Goal: Task Accomplishment & Management: Manage account settings

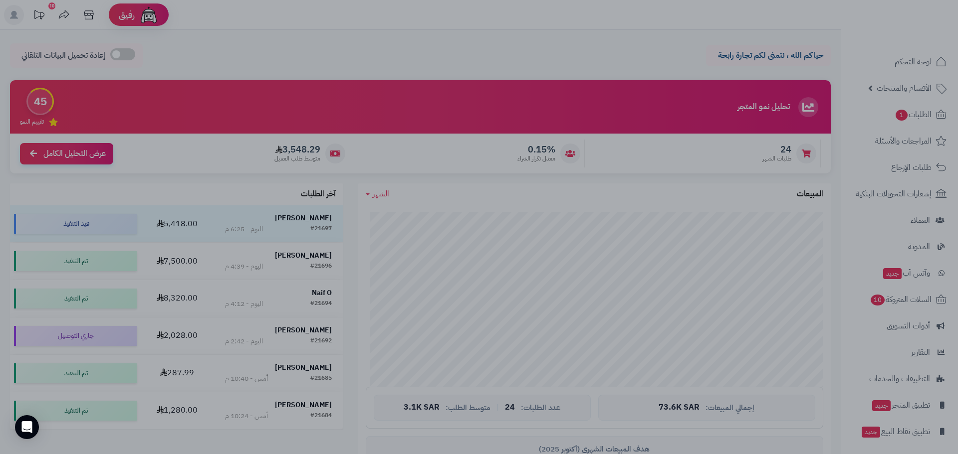
click at [430, 117] on div at bounding box center [479, 227] width 958 height 454
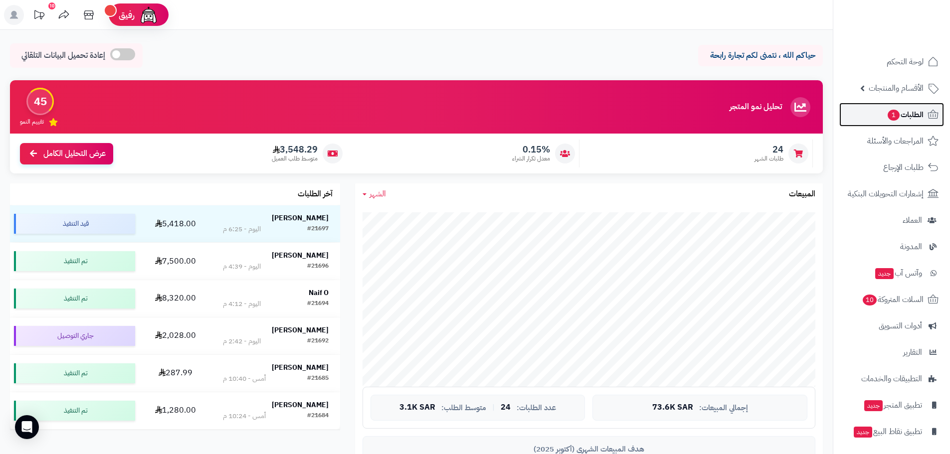
click at [430, 118] on link "الطلبات 1" at bounding box center [891, 115] width 105 height 24
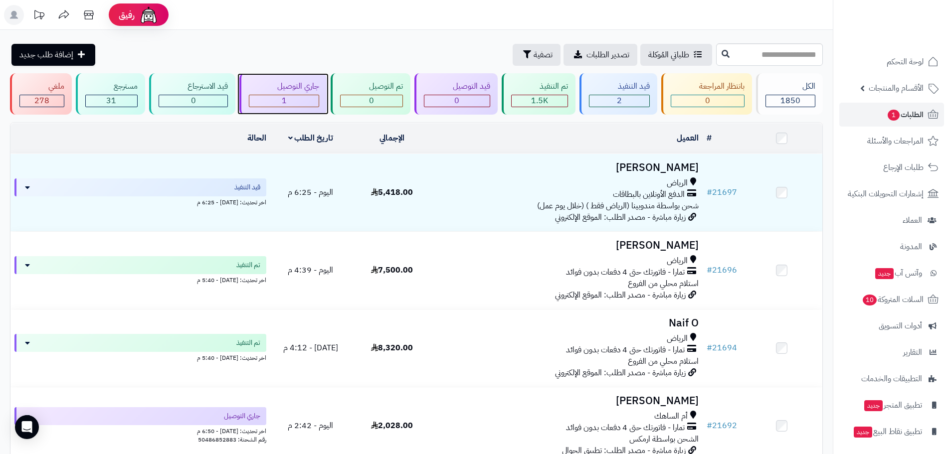
click at [256, 97] on div "1" at bounding box center [284, 100] width 70 height 11
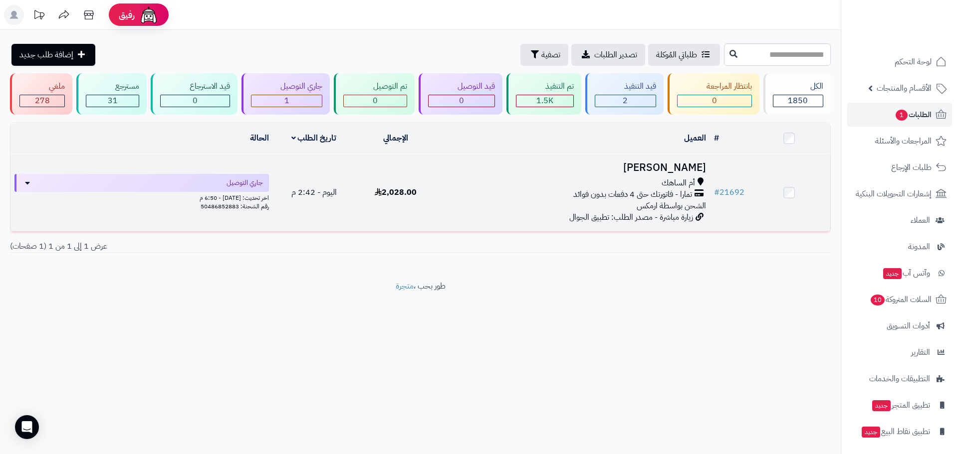
click at [686, 171] on h3 "[PERSON_NAME]" at bounding box center [573, 167] width 265 height 11
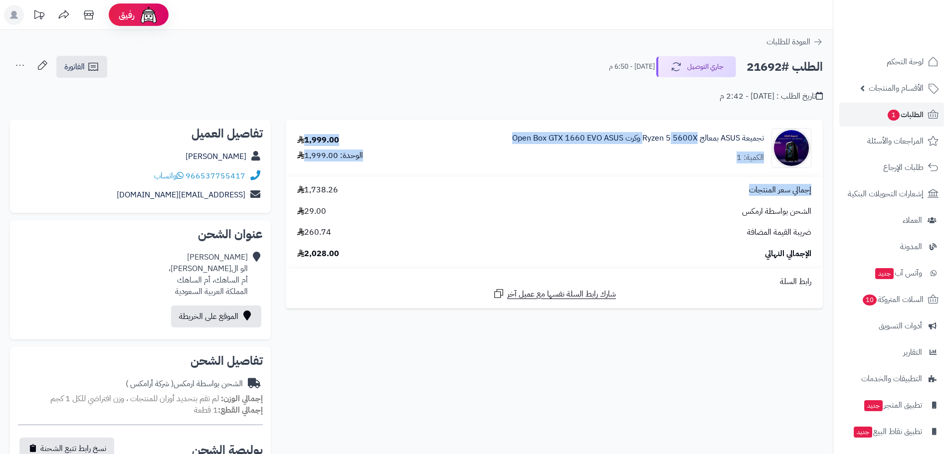
click at [520, 249] on tbody "تجميعة ASUS بمعالج Ryzen 5 5600X وكرت Open Box GTX 1660 EVO ASUS الكمية: 1 1,99…" at bounding box center [554, 214] width 537 height 188
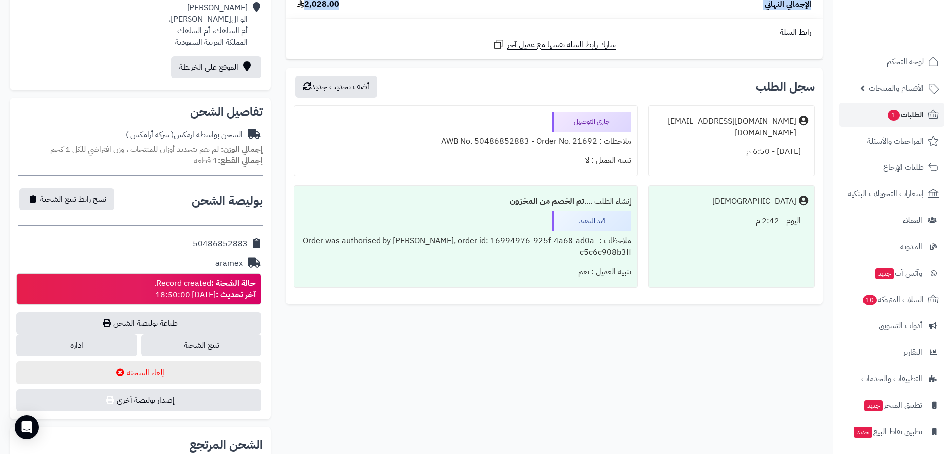
scroll to position [299, 0]
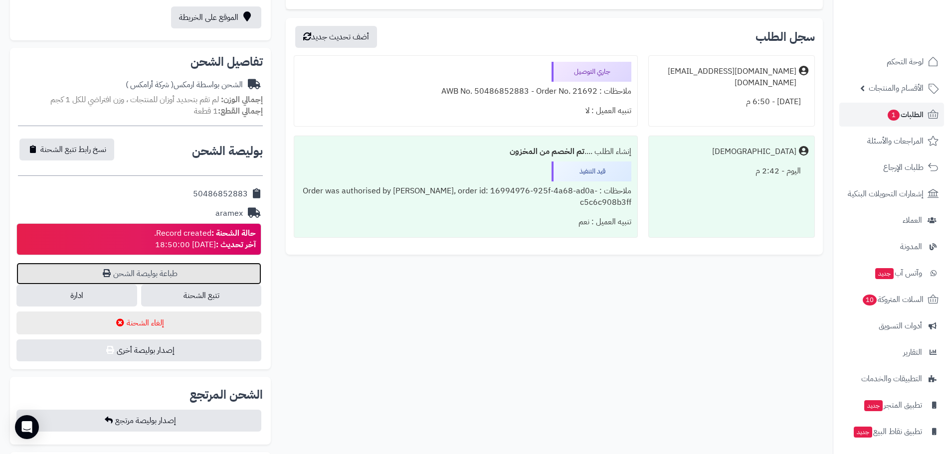
click at [236, 276] on link "طباعة بوليصة الشحن" at bounding box center [138, 274] width 245 height 22
